Goal: Information Seeking & Learning: Learn about a topic

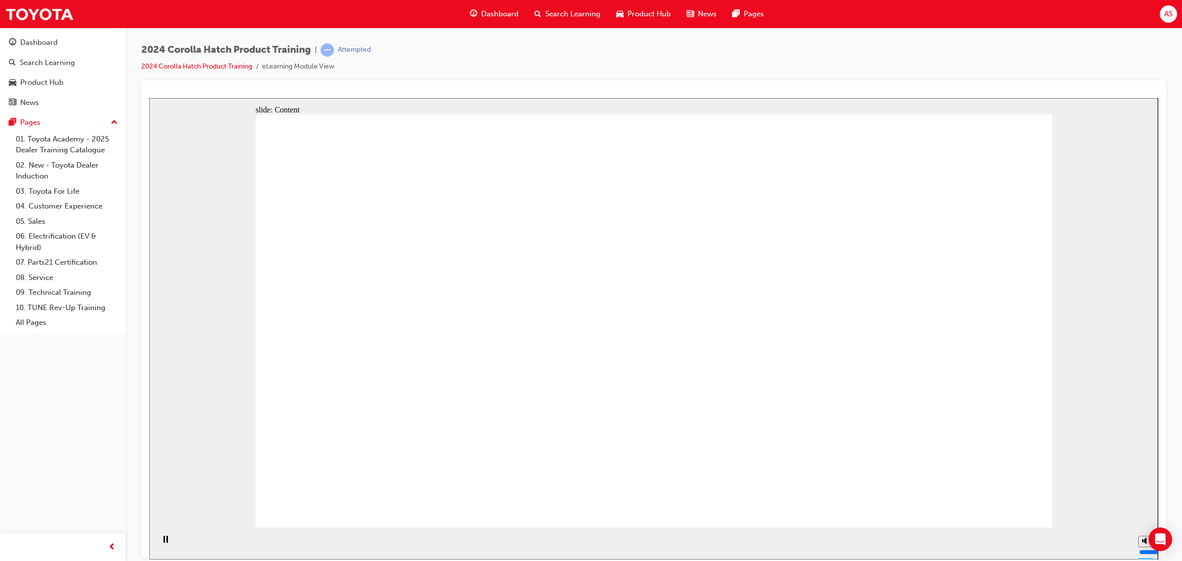
drag, startPoint x: 685, startPoint y: 320, endPoint x: 686, endPoint y: 340, distance: 19.7
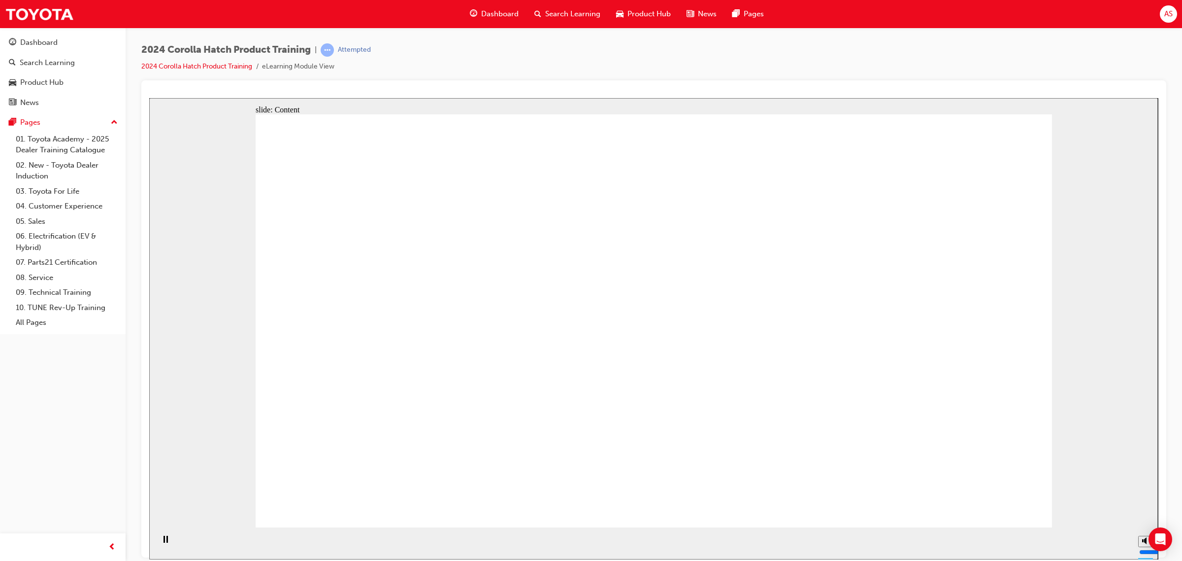
drag, startPoint x: 952, startPoint y: 506, endPoint x: 957, endPoint y: 499, distance: 8.2
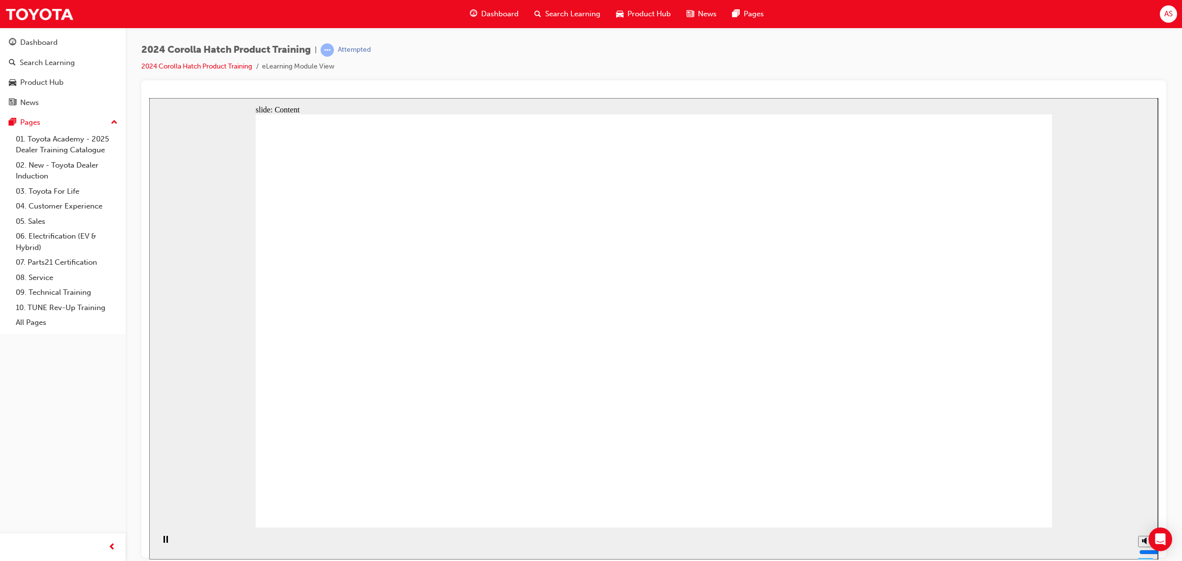
drag, startPoint x: 496, startPoint y: 244, endPoint x: 511, endPoint y: 275, distance: 34.8
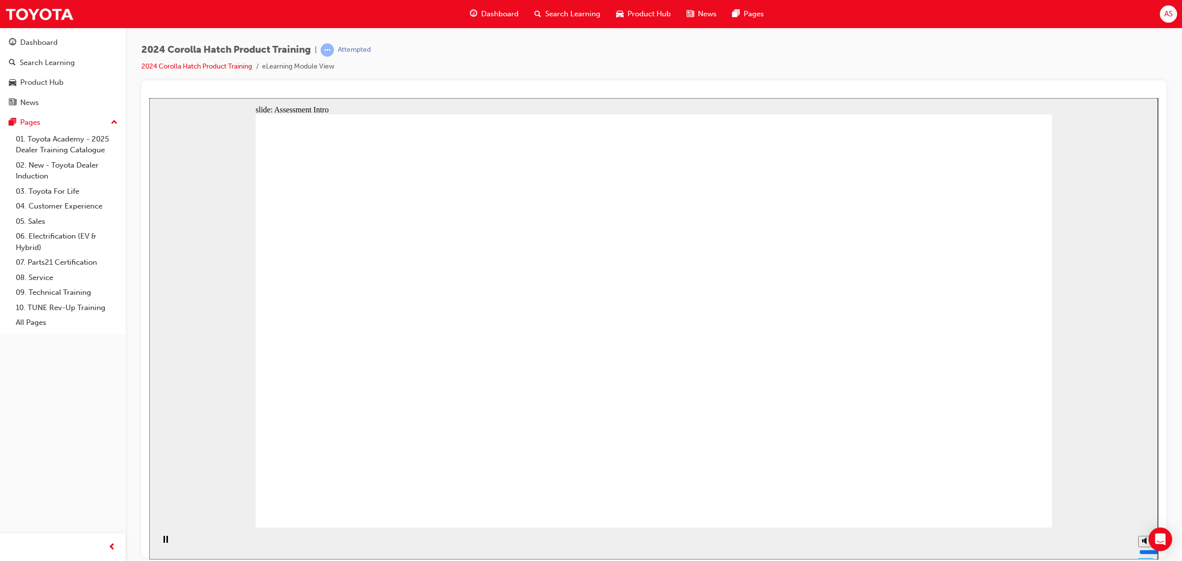
radio input "true"
drag, startPoint x: 969, startPoint y: 461, endPoint x: 976, endPoint y: 467, distance: 9.4
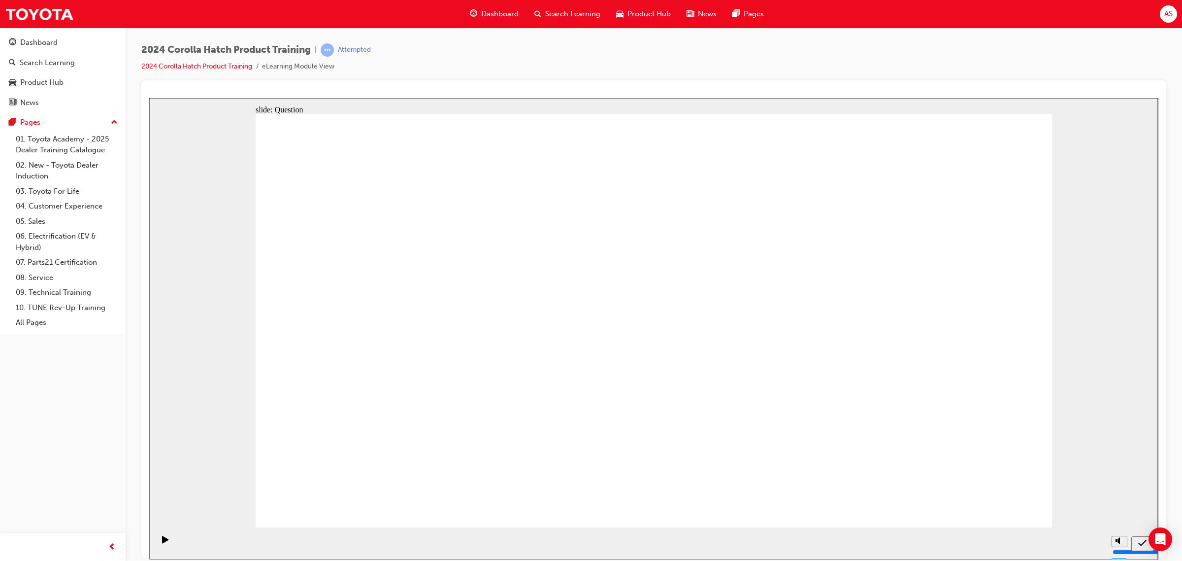
drag, startPoint x: 850, startPoint y: 351, endPoint x: 853, endPoint y: 344, distance: 8.2
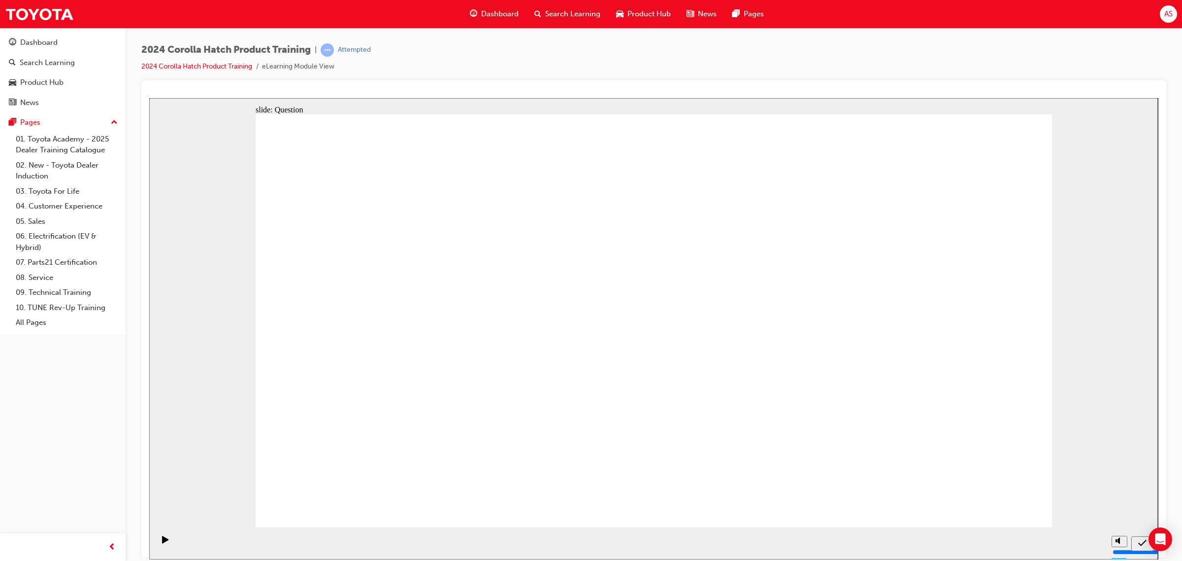
radio input "true"
drag, startPoint x: 952, startPoint y: 488, endPoint x: 980, endPoint y: 502, distance: 31.7
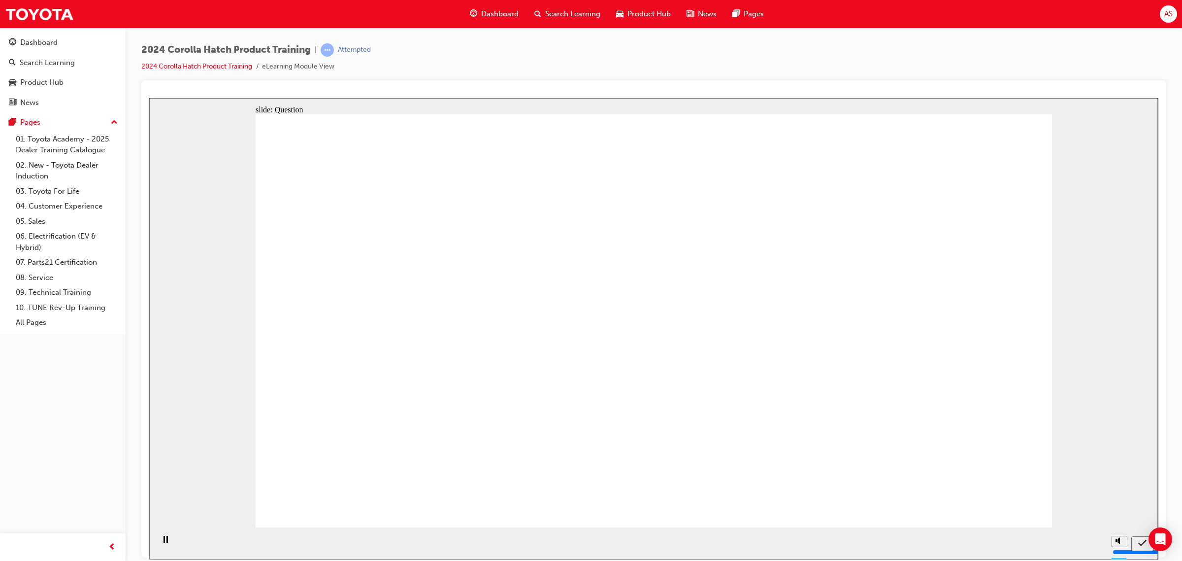
radio input "true"
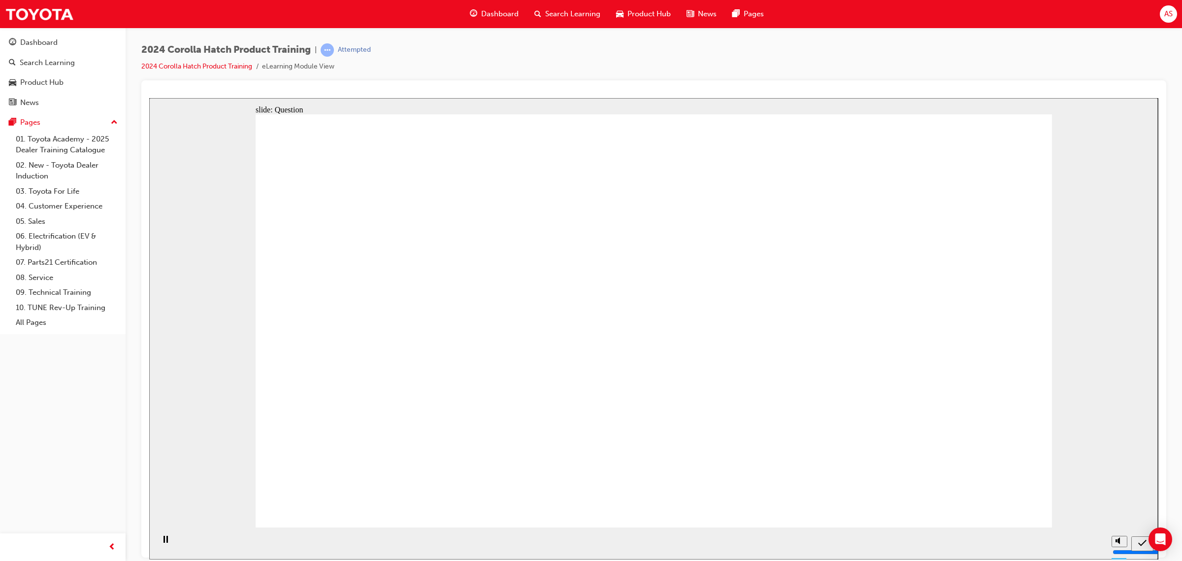
radio input "true"
drag, startPoint x: 529, startPoint y: 338, endPoint x: 417, endPoint y: 439, distance: 150.7
drag, startPoint x: 779, startPoint y: 312, endPoint x: 663, endPoint y: 437, distance: 171.1
drag, startPoint x: 927, startPoint y: 313, endPoint x: 924, endPoint y: 430, distance: 117.3
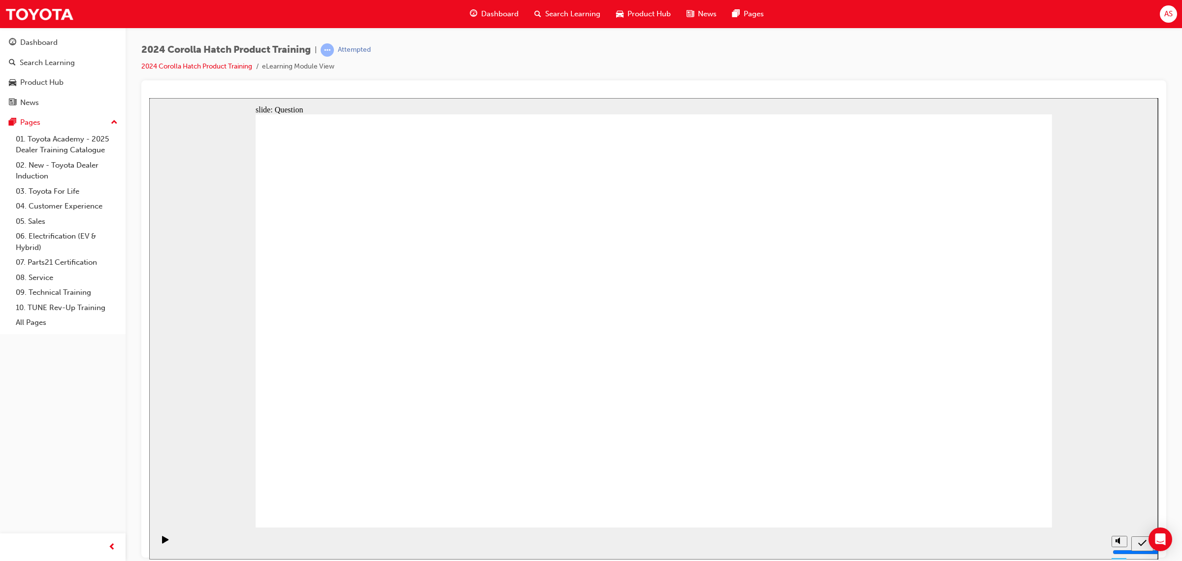
drag, startPoint x: 649, startPoint y: 321, endPoint x: 786, endPoint y: 445, distance: 184.5
drag, startPoint x: 427, startPoint y: 337, endPoint x: 567, endPoint y: 452, distance: 181.3
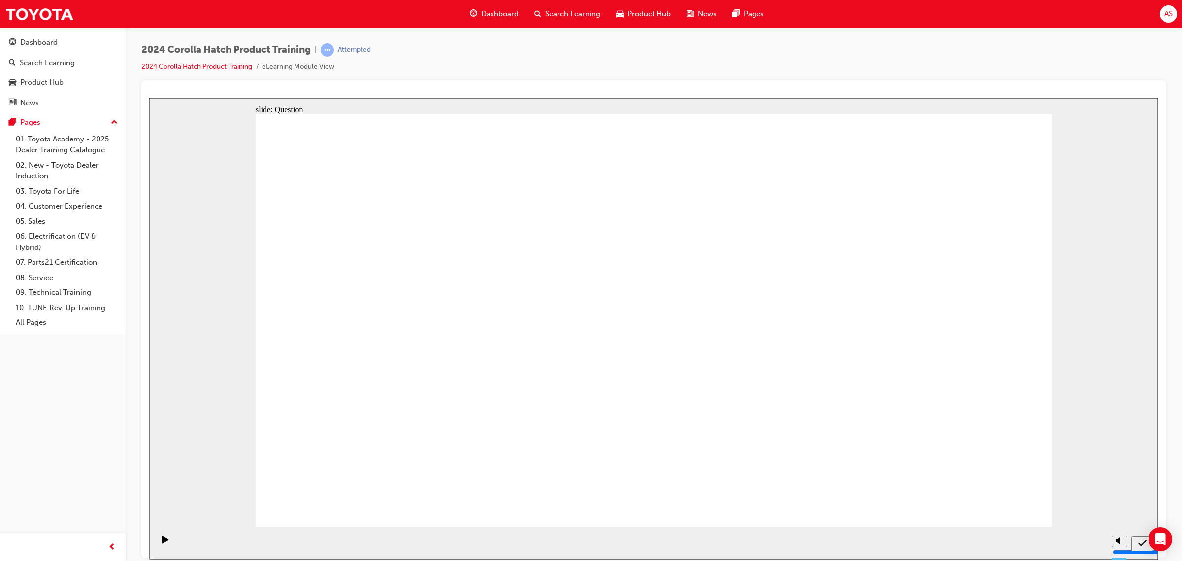
radio input "true"
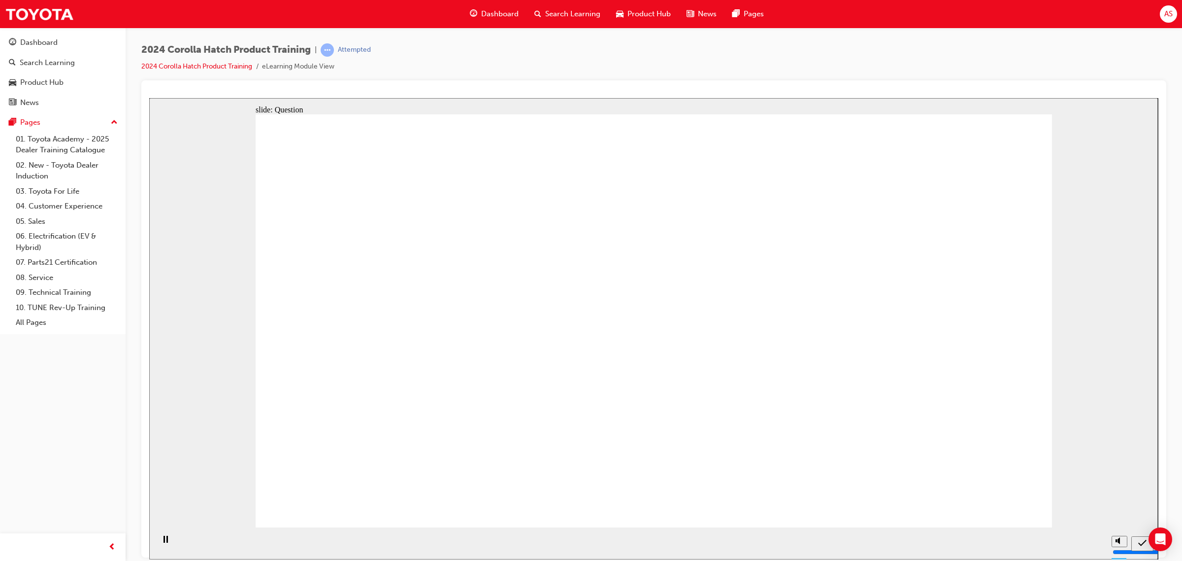
radio input "true"
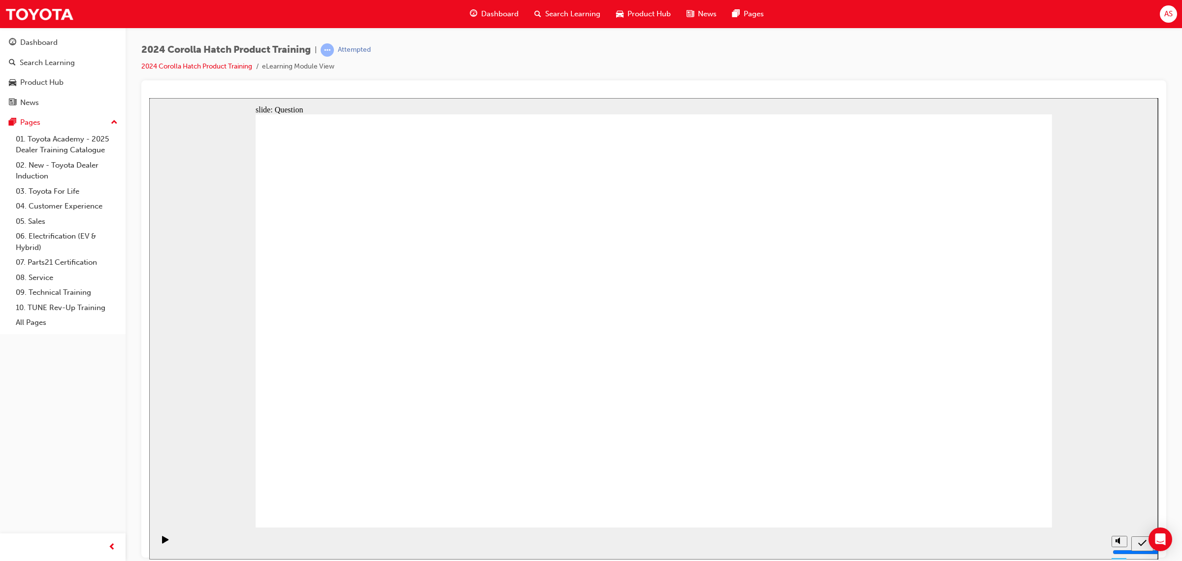
radio input "true"
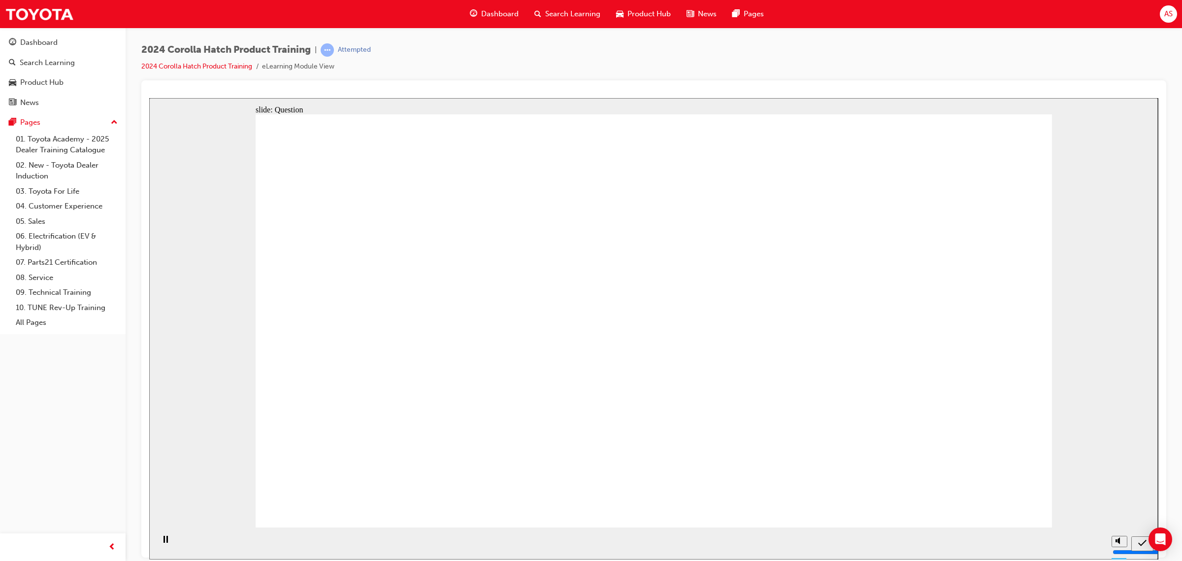
radio input "true"
drag, startPoint x: 784, startPoint y: 320, endPoint x: 396, endPoint y: 436, distance: 405.2
drag, startPoint x: 400, startPoint y: 324, endPoint x: 538, endPoint y: 456, distance: 191.3
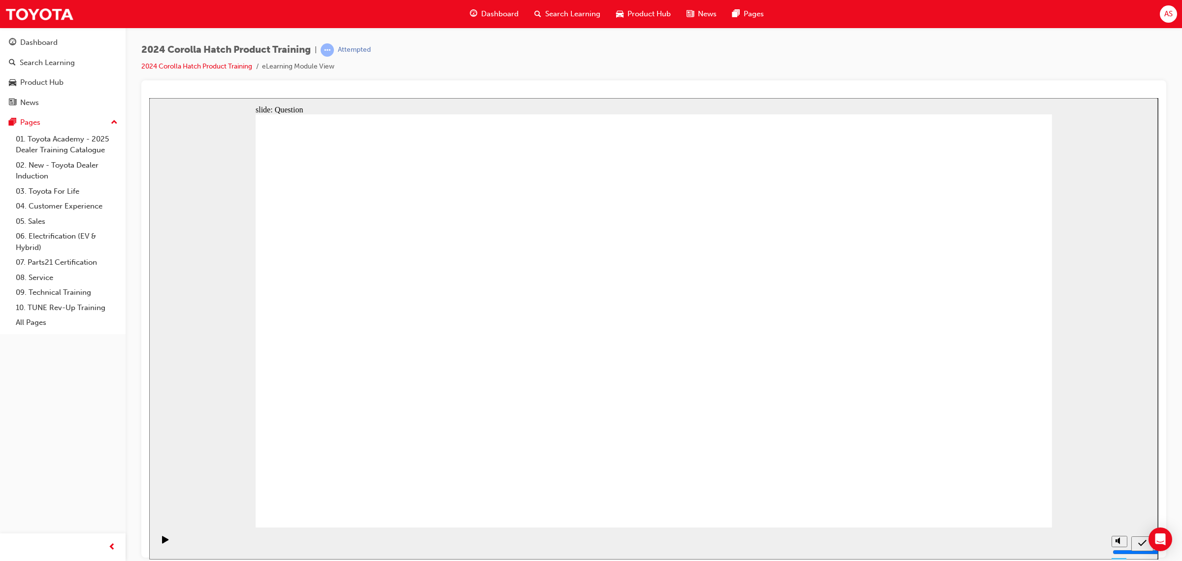
drag, startPoint x: 502, startPoint y: 322, endPoint x: 434, endPoint y: 332, distance: 69.2
drag, startPoint x: 401, startPoint y: 404, endPoint x: 676, endPoint y: 416, distance: 275.1
drag, startPoint x: 454, startPoint y: 314, endPoint x: 389, endPoint y: 414, distance: 119.0
drag, startPoint x: 644, startPoint y: 320, endPoint x: 781, endPoint y: 441, distance: 182.5
drag, startPoint x: 904, startPoint y: 317, endPoint x: 899, endPoint y: 439, distance: 122.2
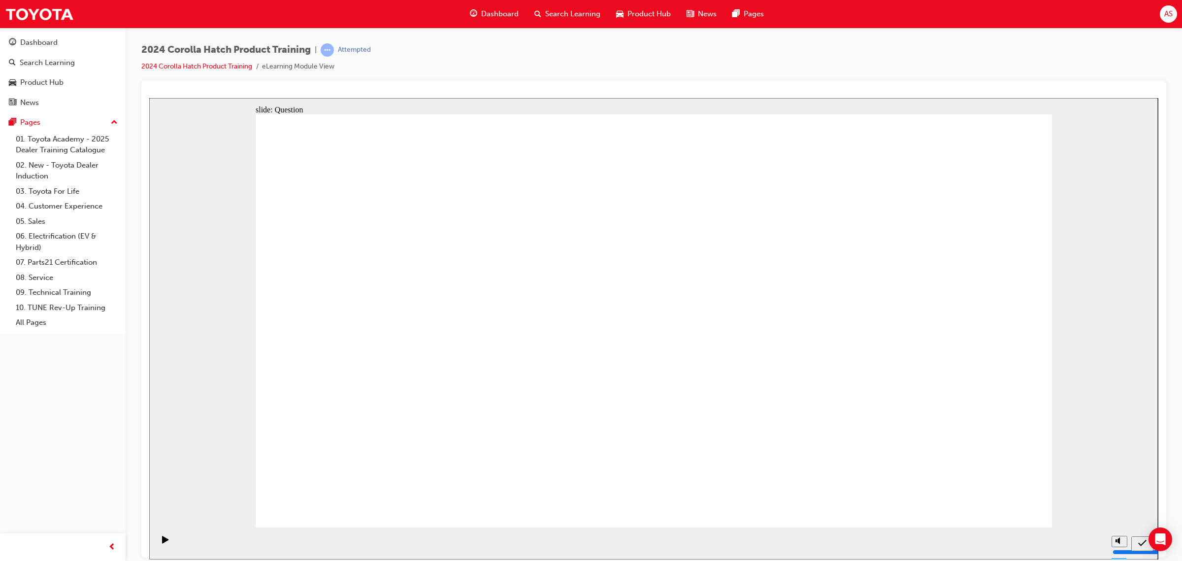
drag, startPoint x: 883, startPoint y: 241, endPoint x: 880, endPoint y: 236, distance: 5.3
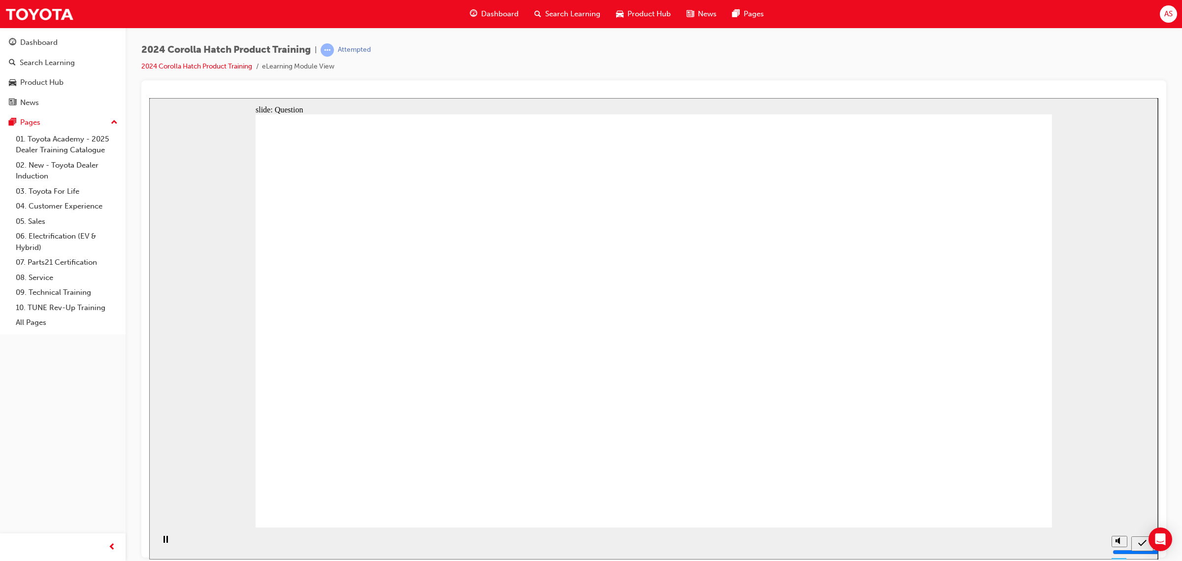
radio input "true"
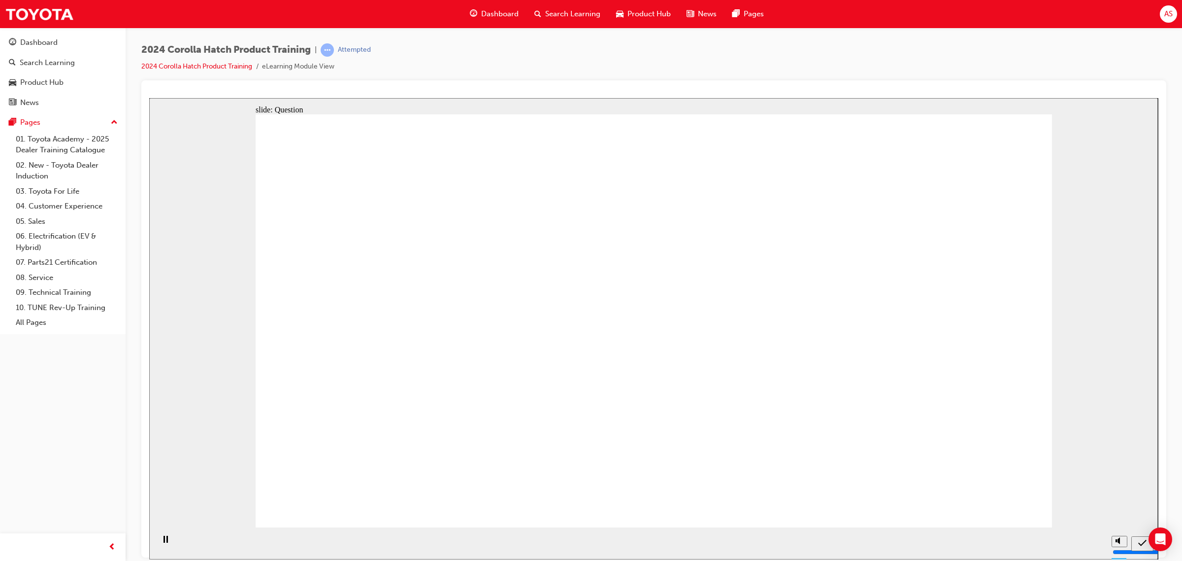
radio input "true"
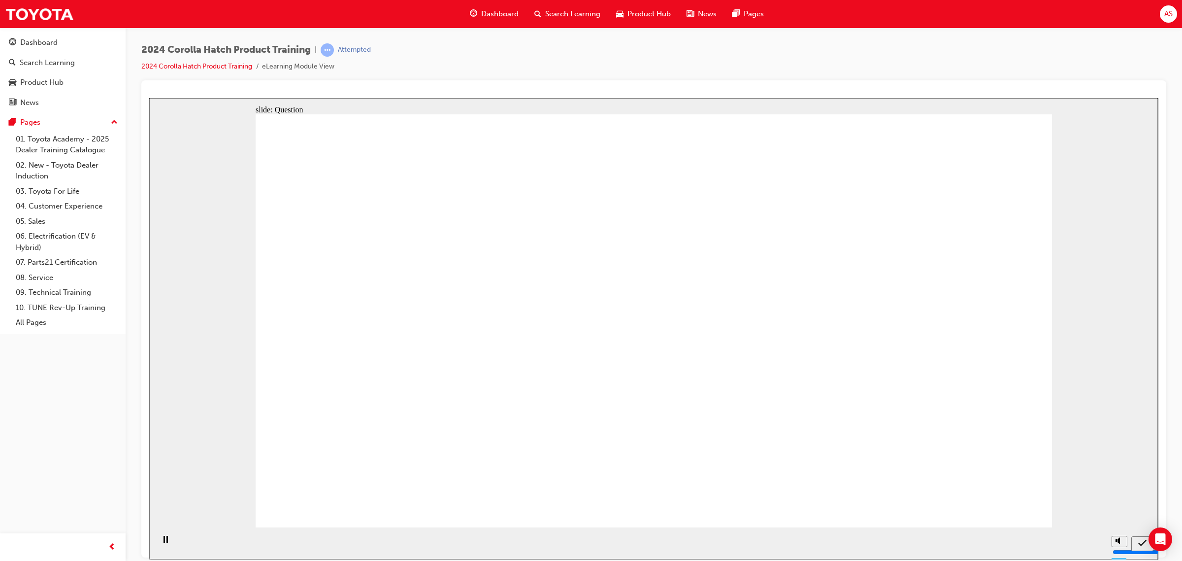
radio input "true"
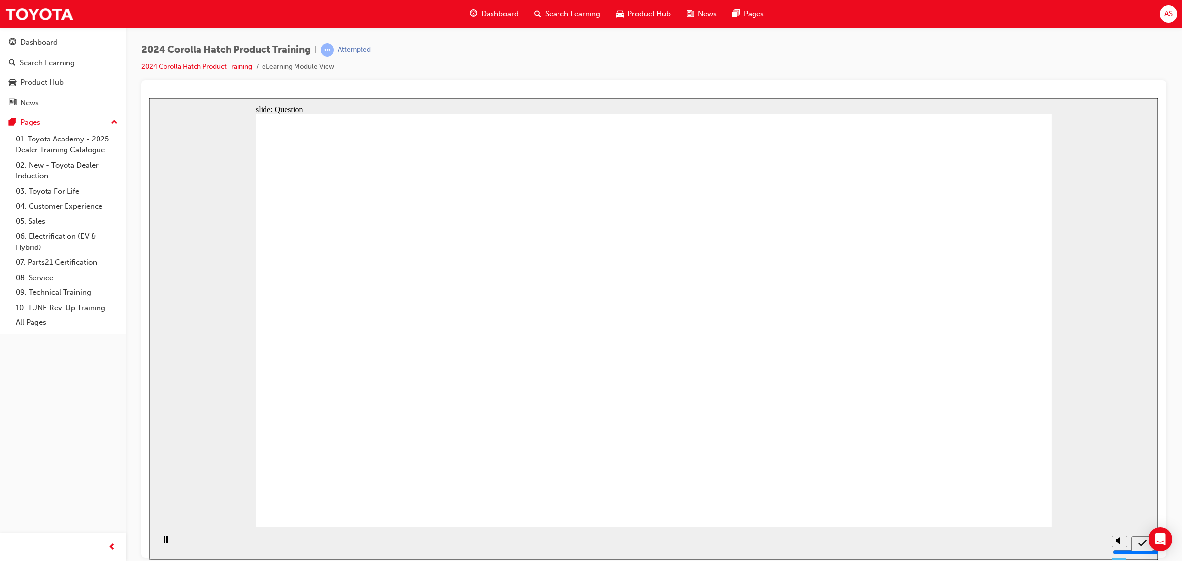
drag, startPoint x: 510, startPoint y: 310, endPoint x: 395, endPoint y: 440, distance: 174.1
drag, startPoint x: 404, startPoint y: 327, endPoint x: 548, endPoint y: 425, distance: 173.7
drag, startPoint x: 784, startPoint y: 316, endPoint x: 632, endPoint y: 455, distance: 205.7
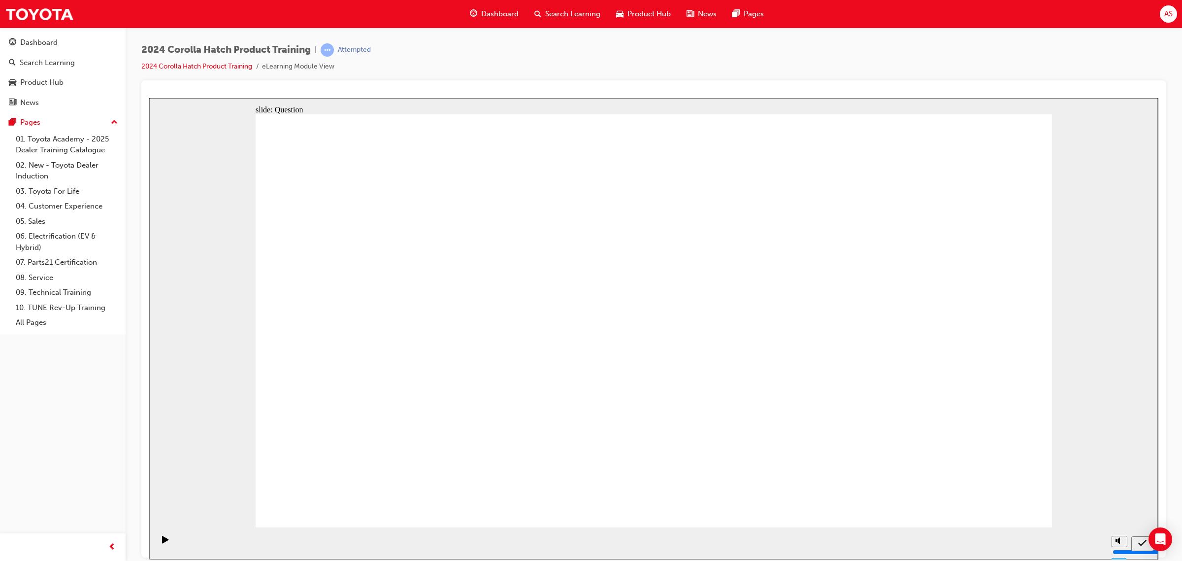
drag, startPoint x: 643, startPoint y: 308, endPoint x: 752, endPoint y: 434, distance: 166.3
drag, startPoint x: 937, startPoint y: 287, endPoint x: 958, endPoint y: 389, distance: 104.1
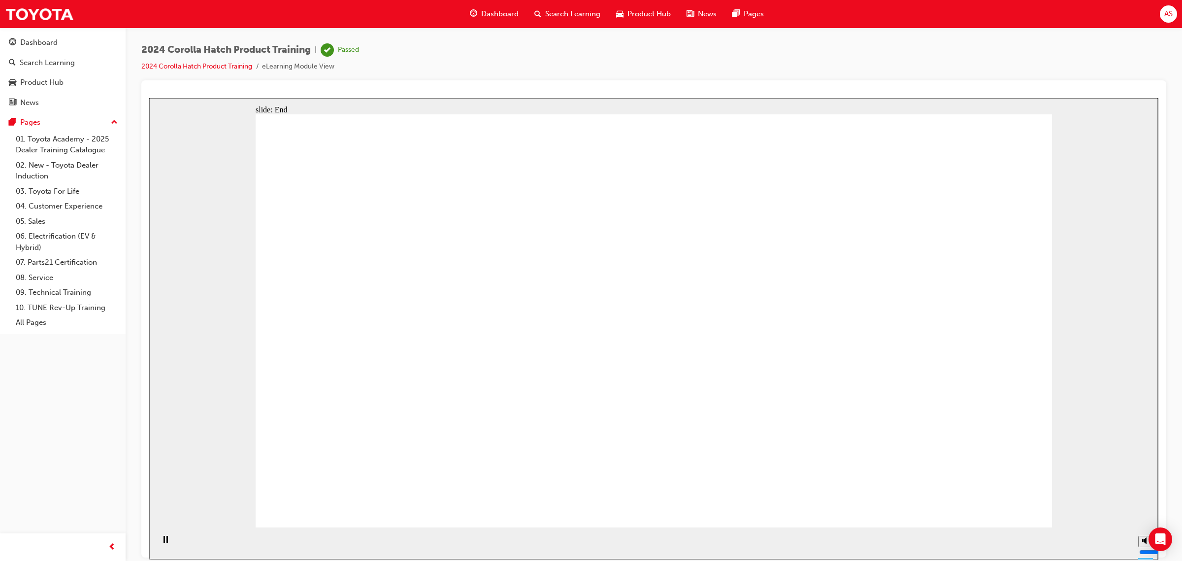
click at [48, 35] on link "Dashboard" at bounding box center [63, 42] width 118 height 18
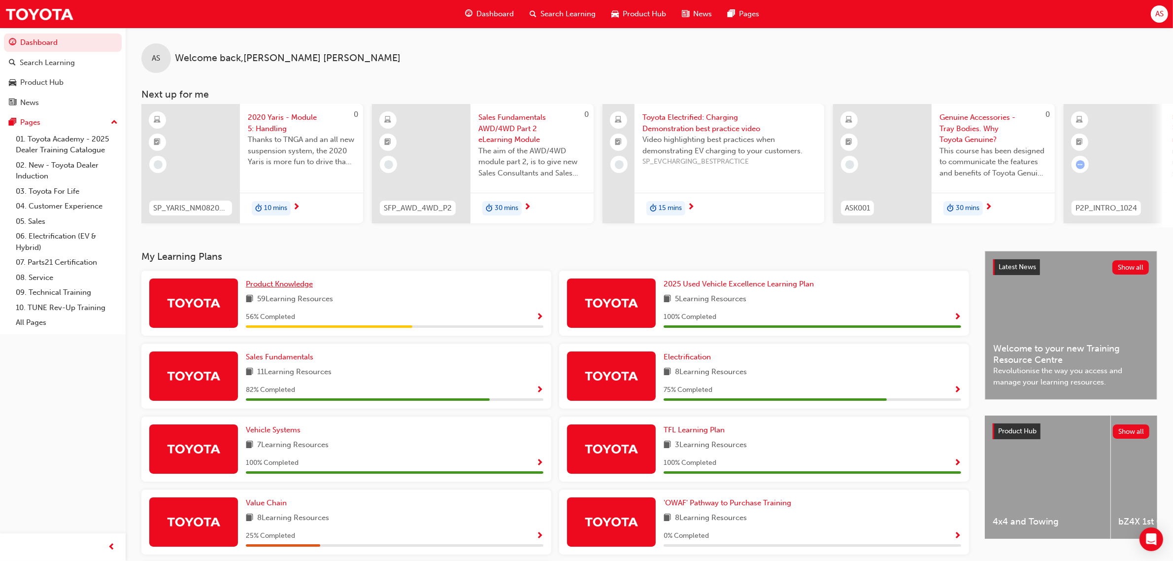
click at [289, 288] on span "Product Knowledge" at bounding box center [279, 283] width 67 height 9
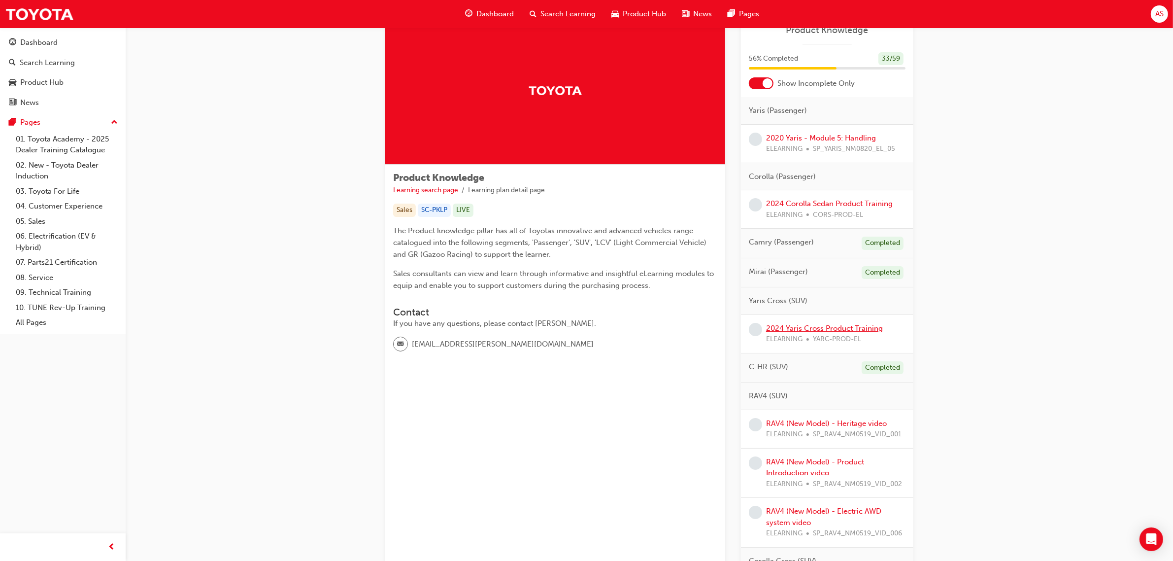
scroll to position [62, 0]
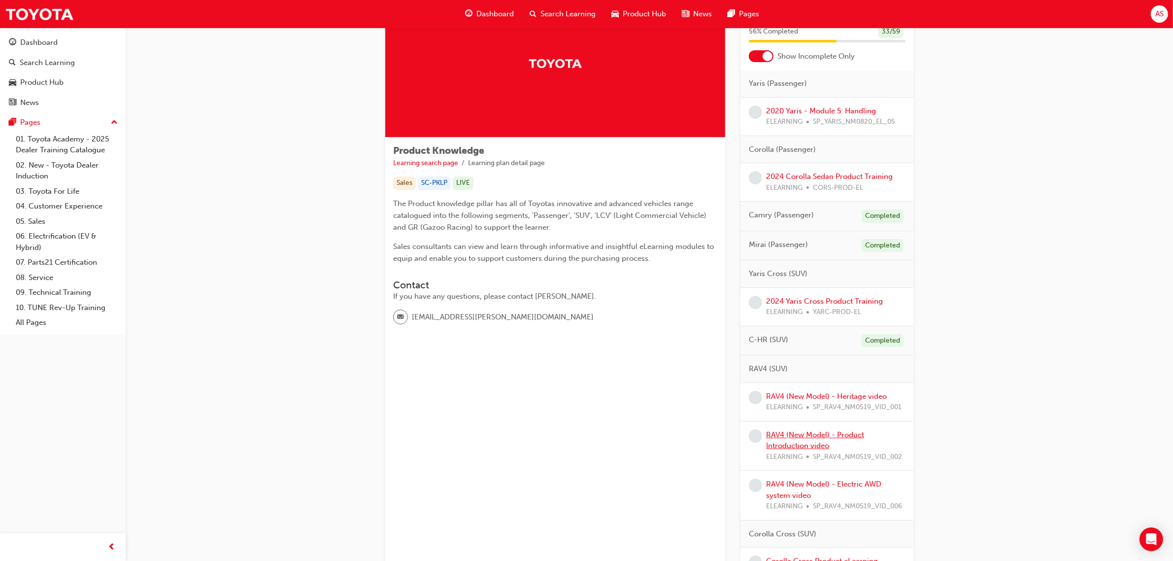
click at [829, 439] on link "RAV4 (New Model) - Product Introduction video" at bounding box center [815, 440] width 98 height 20
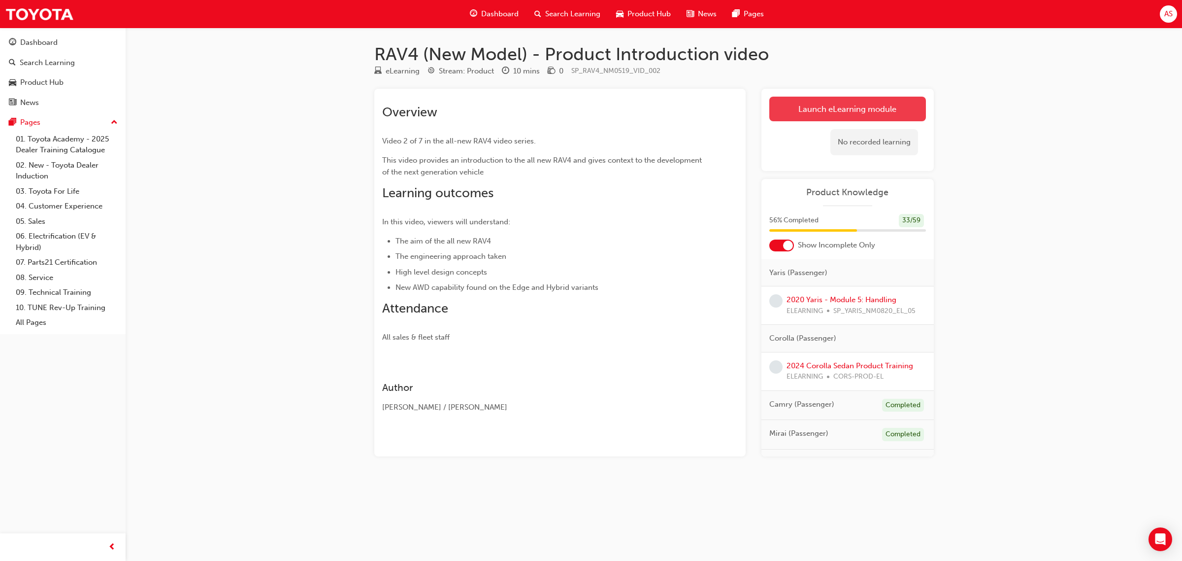
click at [797, 110] on link "Launch eLearning module" at bounding box center [847, 109] width 157 height 25
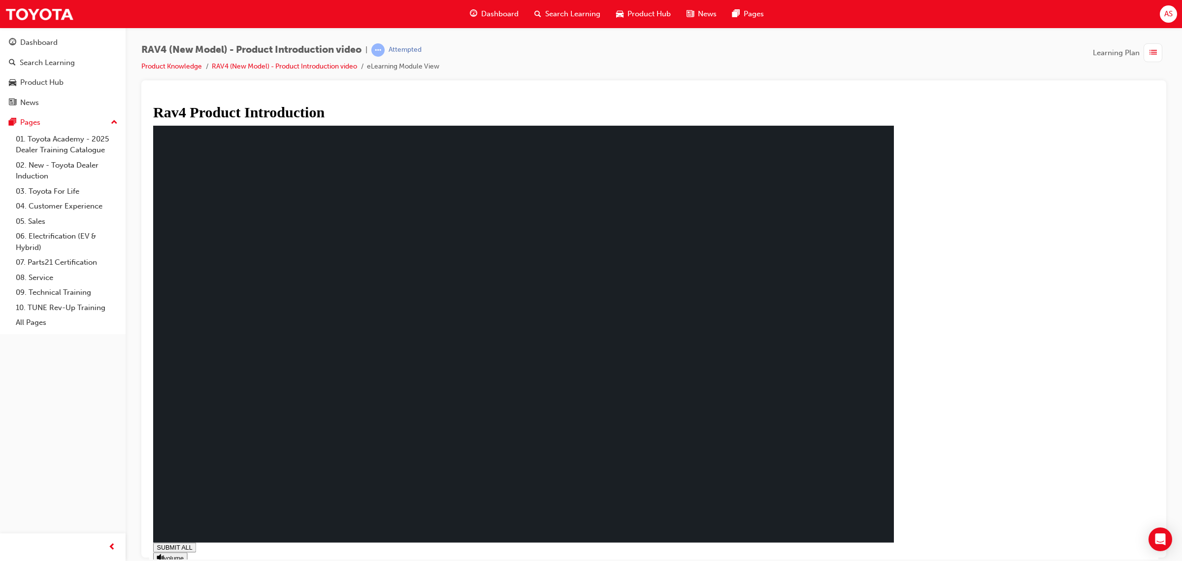
type input "0.019"
